Goal: Transaction & Acquisition: Book appointment/travel/reservation

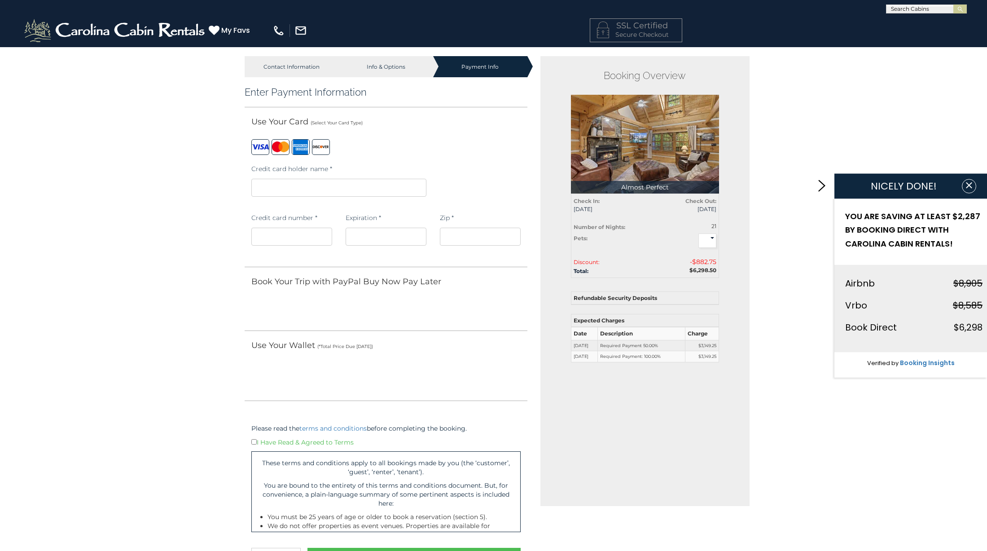
click at [834, 488] on div "Contact Information Info & Options Payment Info 1. Guest Information Enter Your…" at bounding box center [493, 411] width 987 height 728
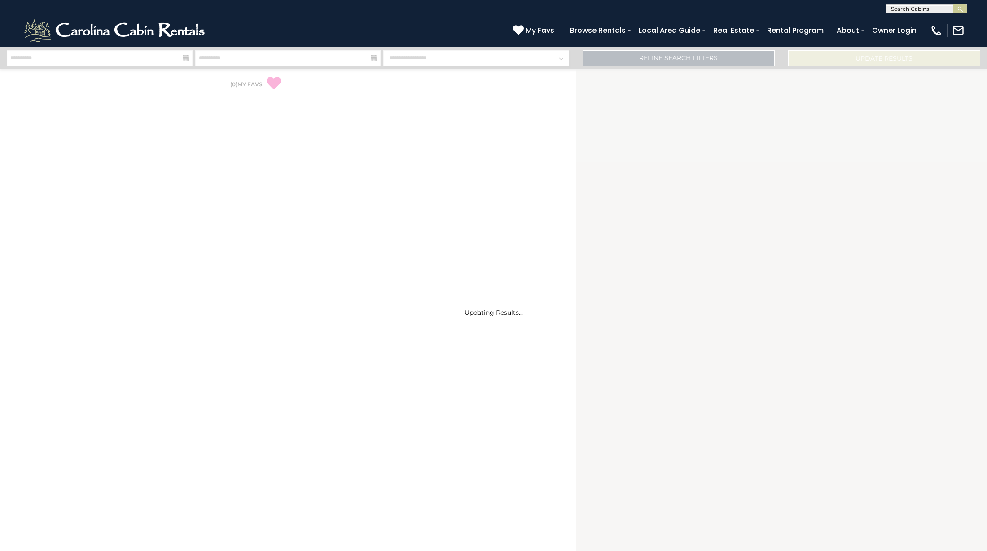
select select "*"
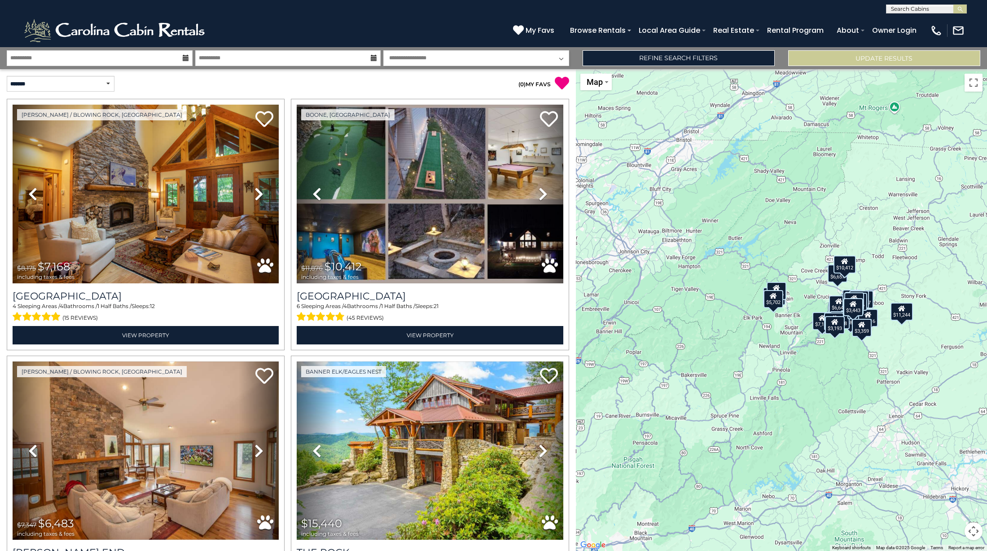
click at [919, 10] on input "text" at bounding box center [925, 10] width 79 height 9
type input "******"
click at [898, 27] on em "Almost" at bounding box center [902, 31] width 23 height 8
click at [960, 9] on button "submit" at bounding box center [959, 8] width 13 height 9
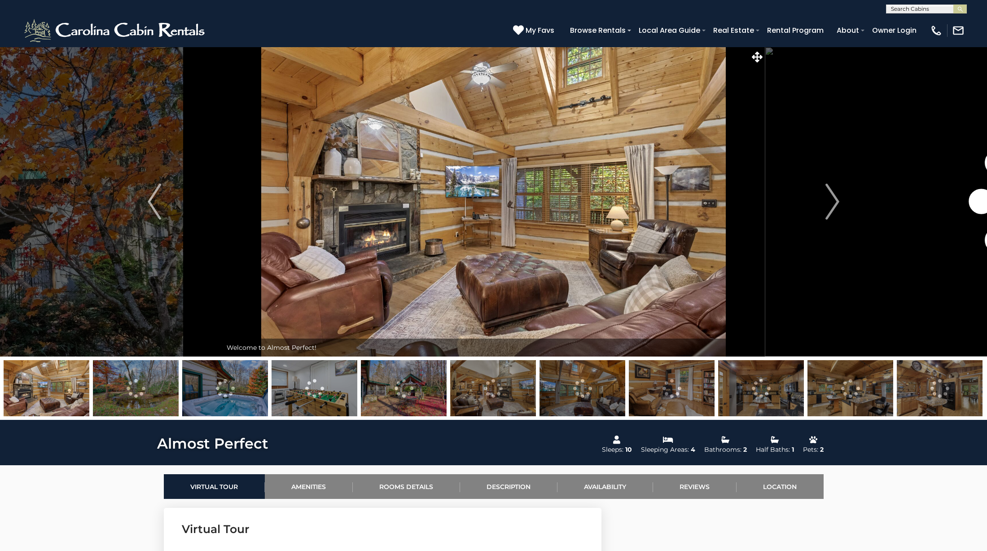
click at [582, 487] on link "Availability" at bounding box center [605, 486] width 96 height 25
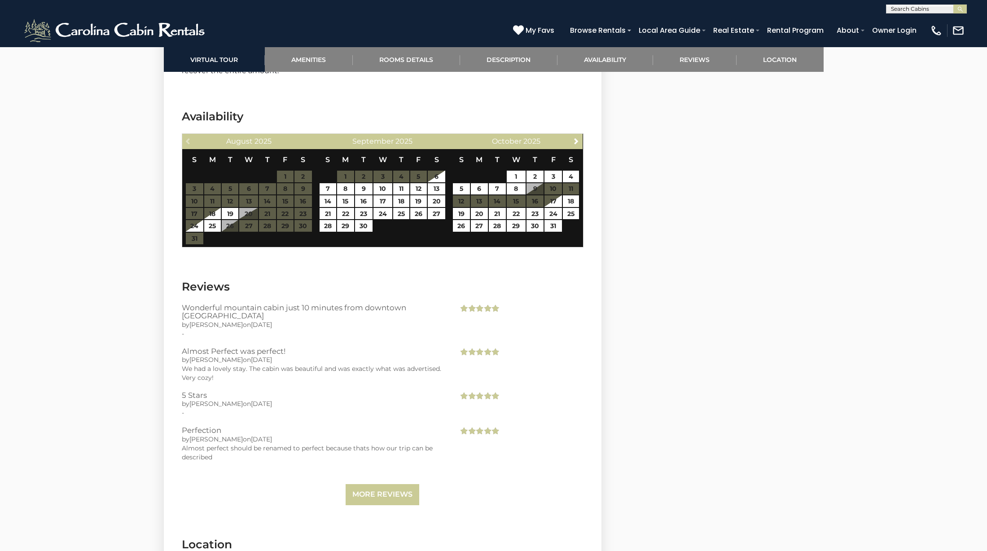
scroll to position [1777, 0]
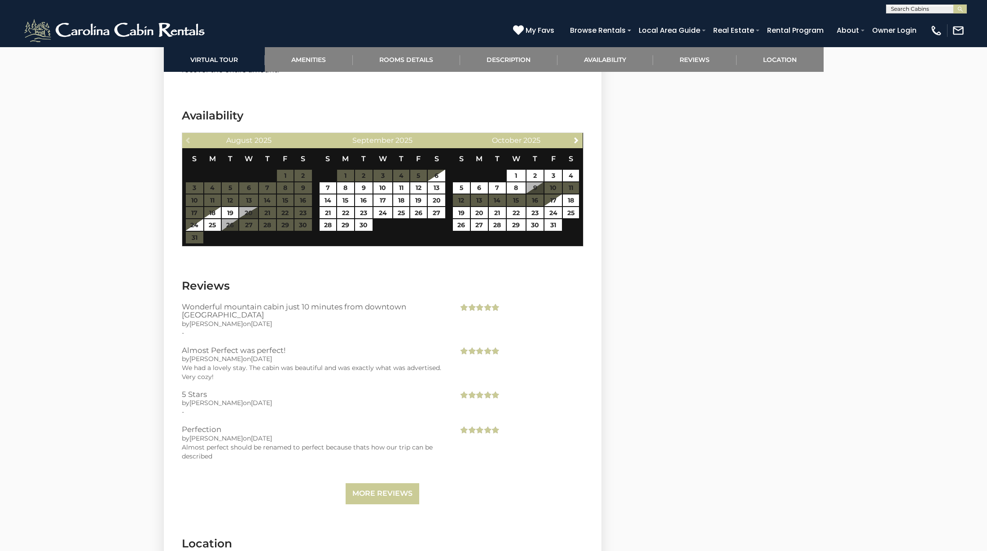
select select "*"
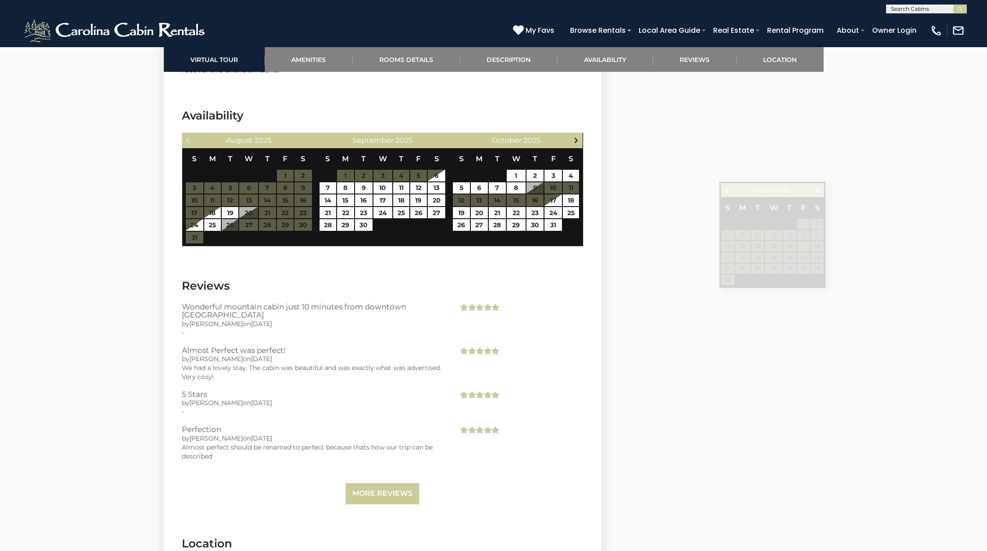
click at [575, 136] on span "Next" at bounding box center [576, 139] width 7 height 7
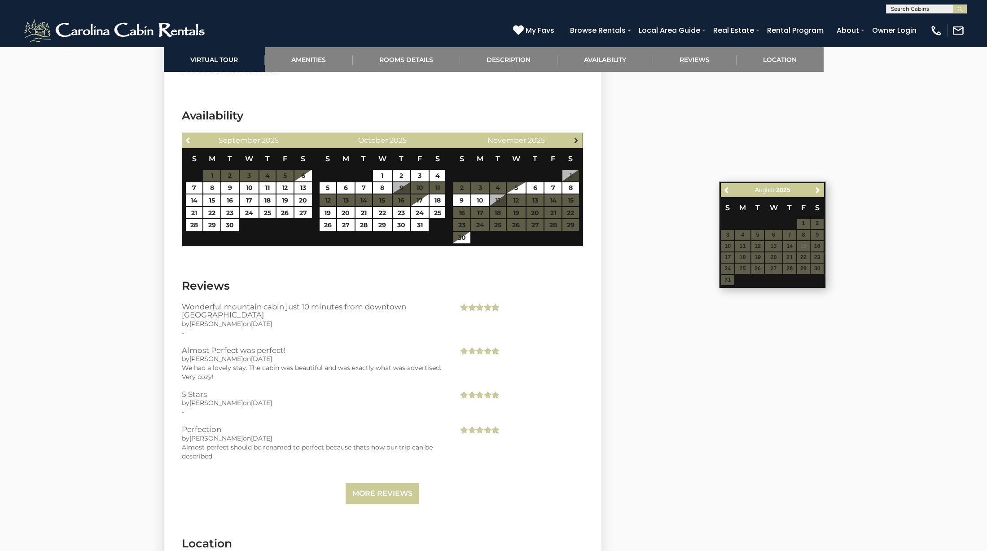
click at [574, 136] on span "Next" at bounding box center [576, 139] width 7 height 7
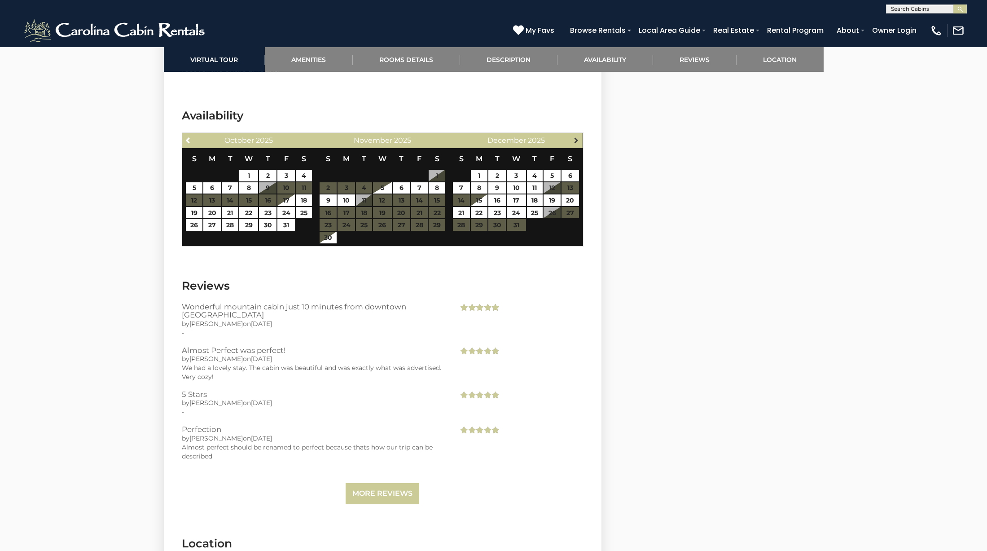
click at [574, 136] on span "Next" at bounding box center [576, 139] width 7 height 7
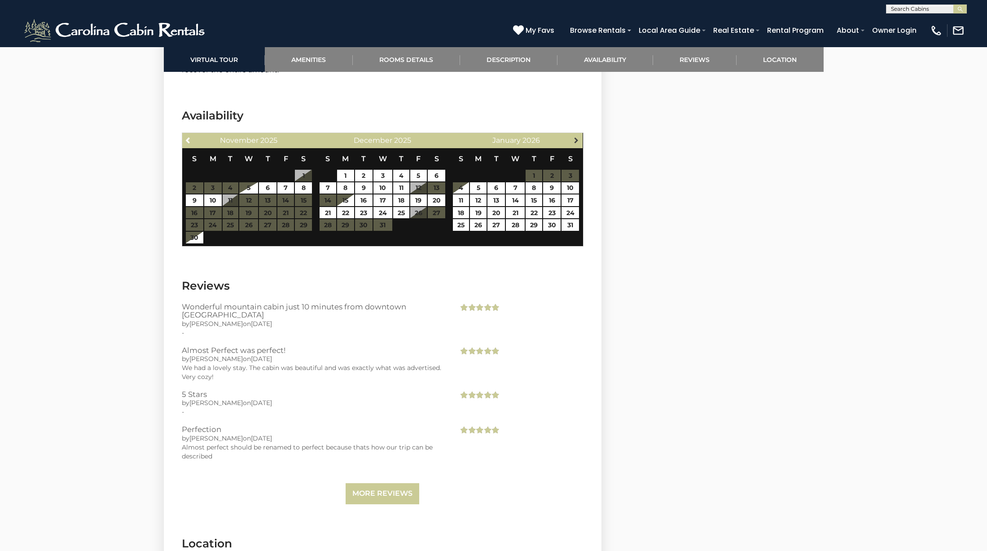
click at [574, 136] on span "Next" at bounding box center [576, 139] width 7 height 7
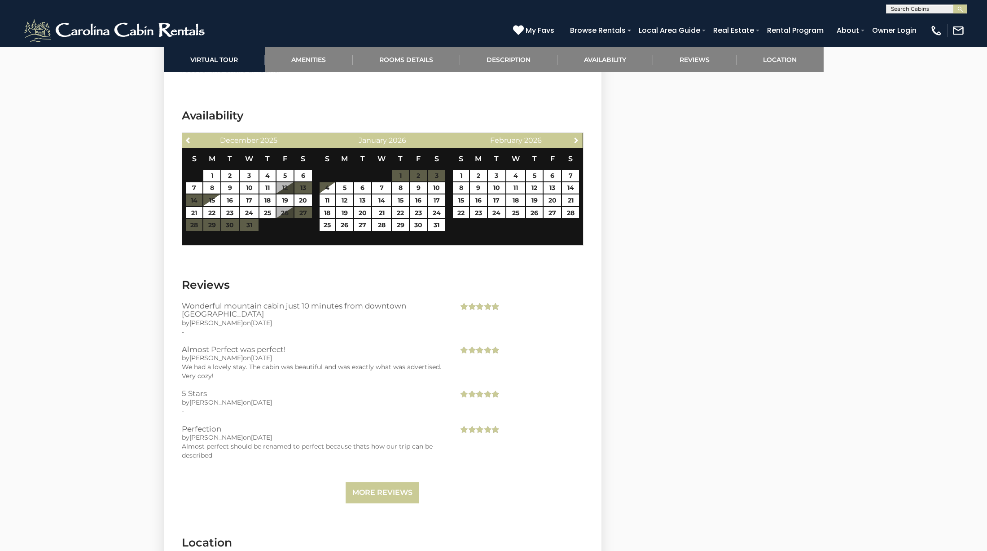
click at [574, 136] on span "Next" at bounding box center [576, 139] width 7 height 7
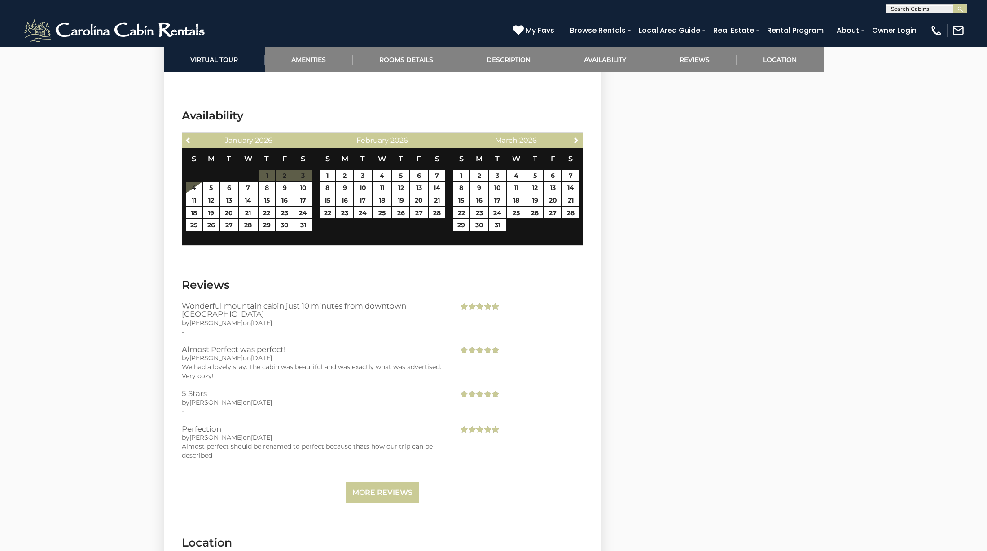
click at [574, 136] on span "Next" at bounding box center [576, 139] width 7 height 7
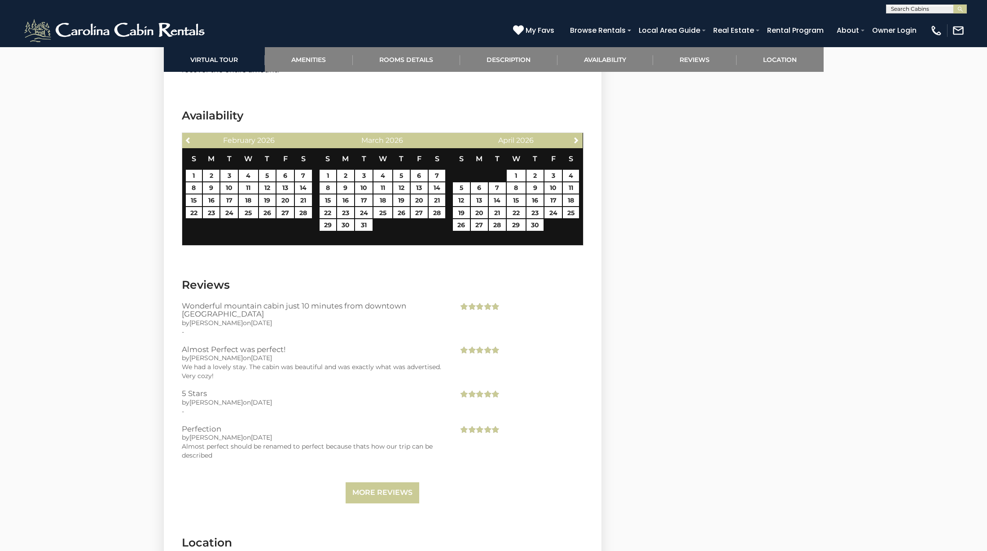
click at [574, 136] on span "Next" at bounding box center [576, 139] width 7 height 7
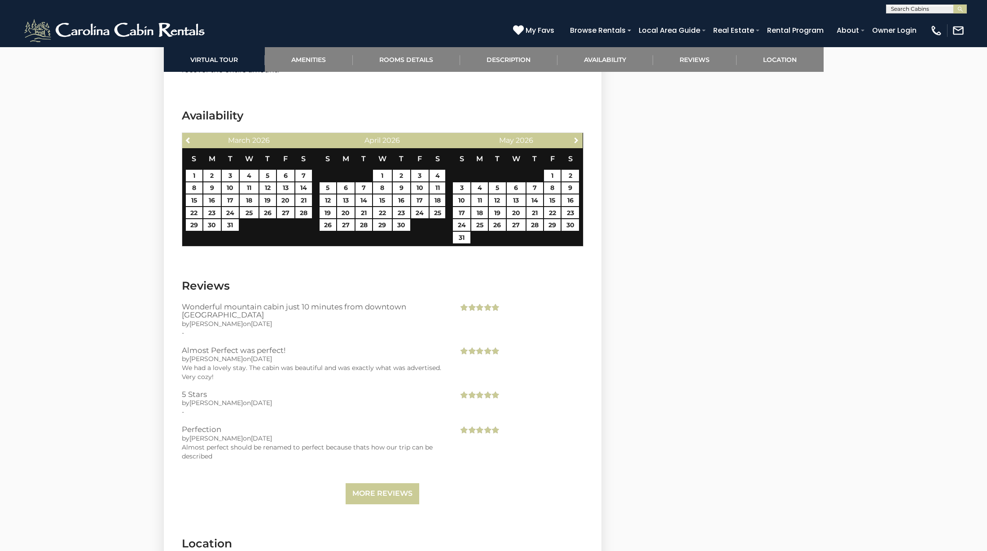
click at [574, 136] on span "Next" at bounding box center [576, 139] width 7 height 7
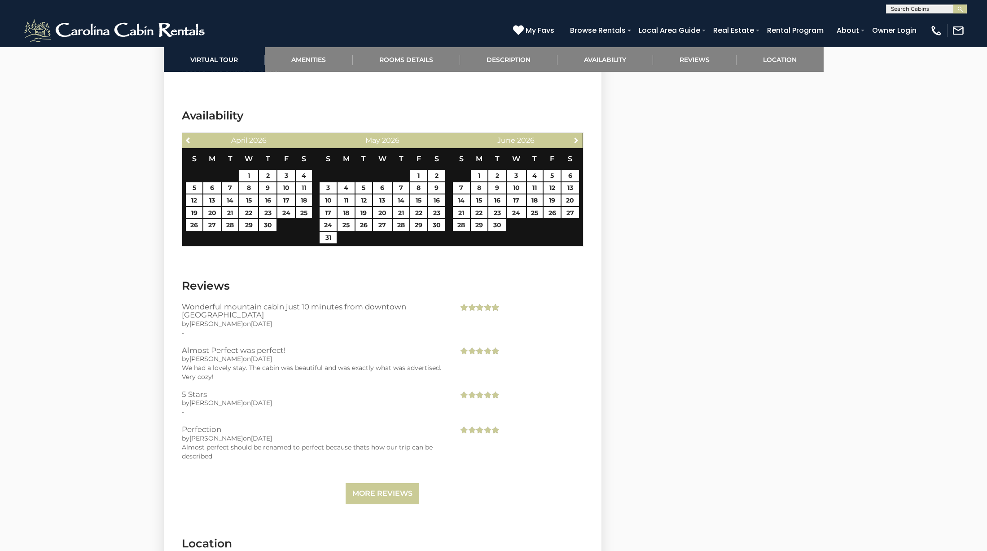
click at [574, 136] on span "Next" at bounding box center [576, 139] width 7 height 7
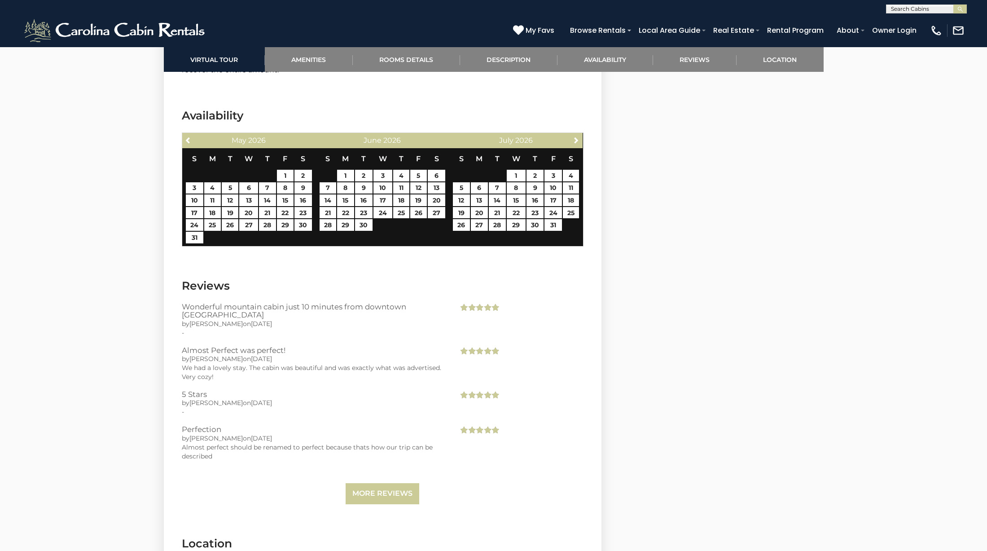
click at [574, 136] on span "Next" at bounding box center [576, 139] width 7 height 7
